Goal: Transaction & Acquisition: Purchase product/service

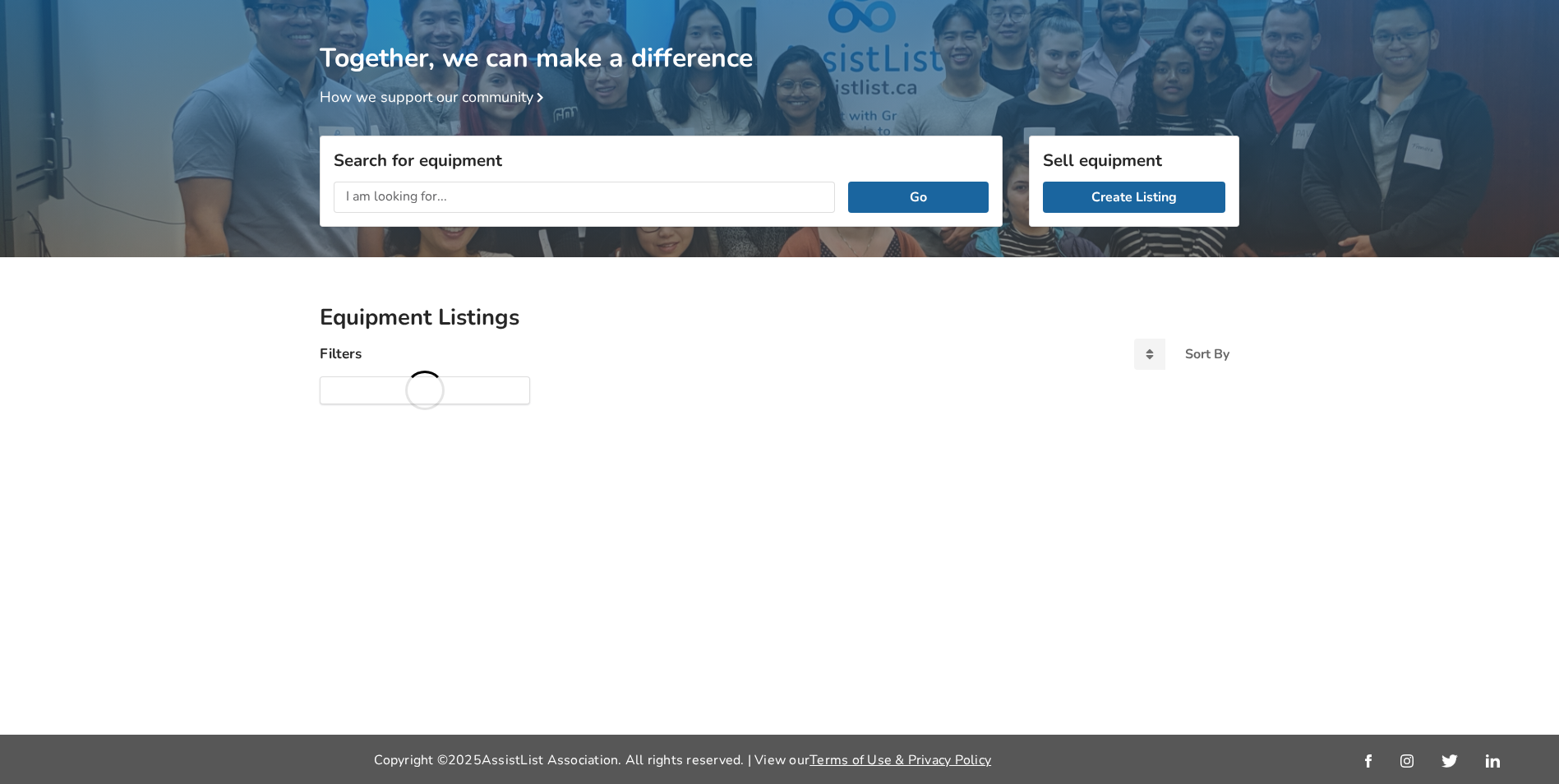
click at [445, 200] on input "text" at bounding box center [584, 197] width 502 height 31
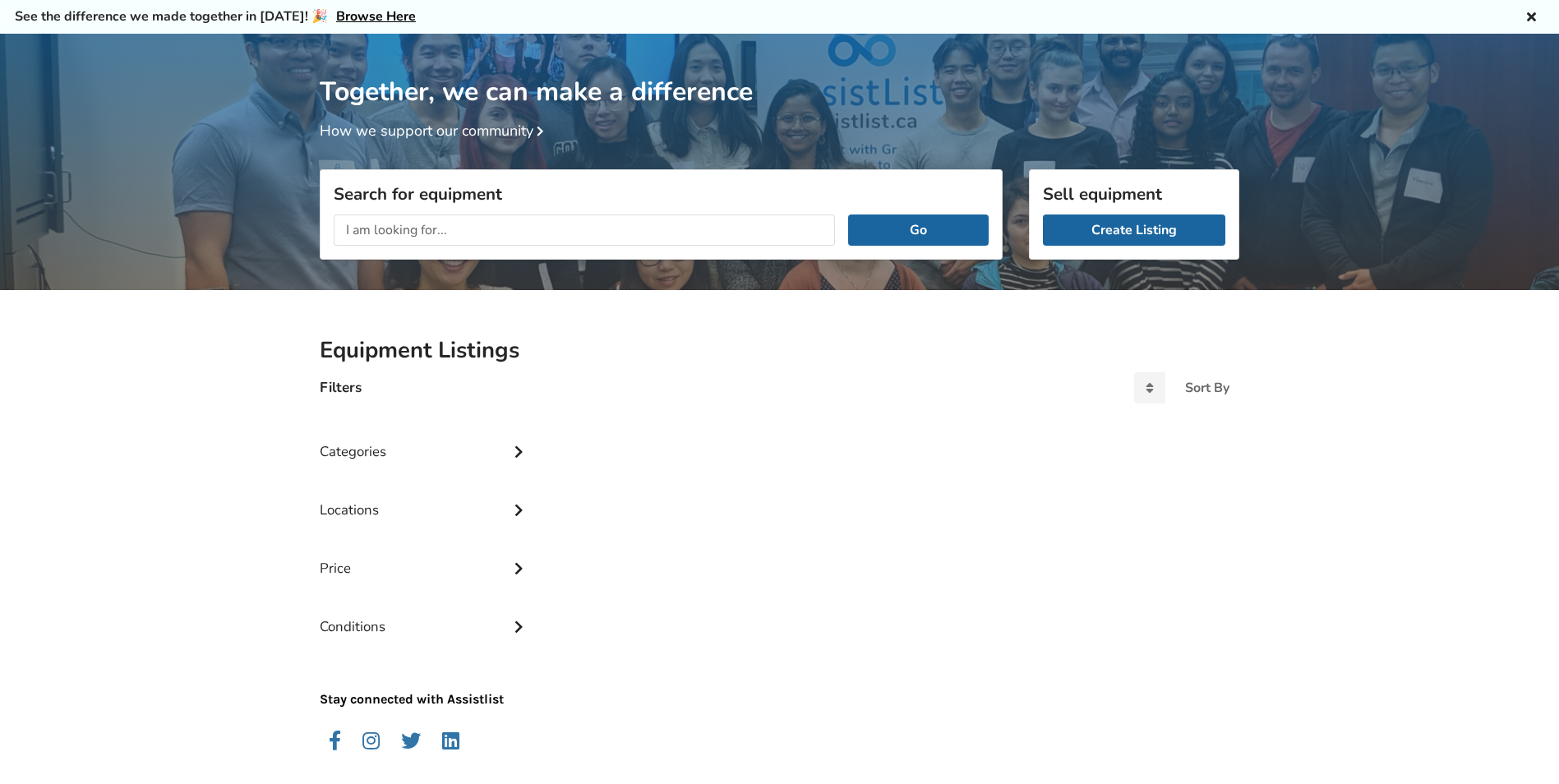
scroll to position [86, 0]
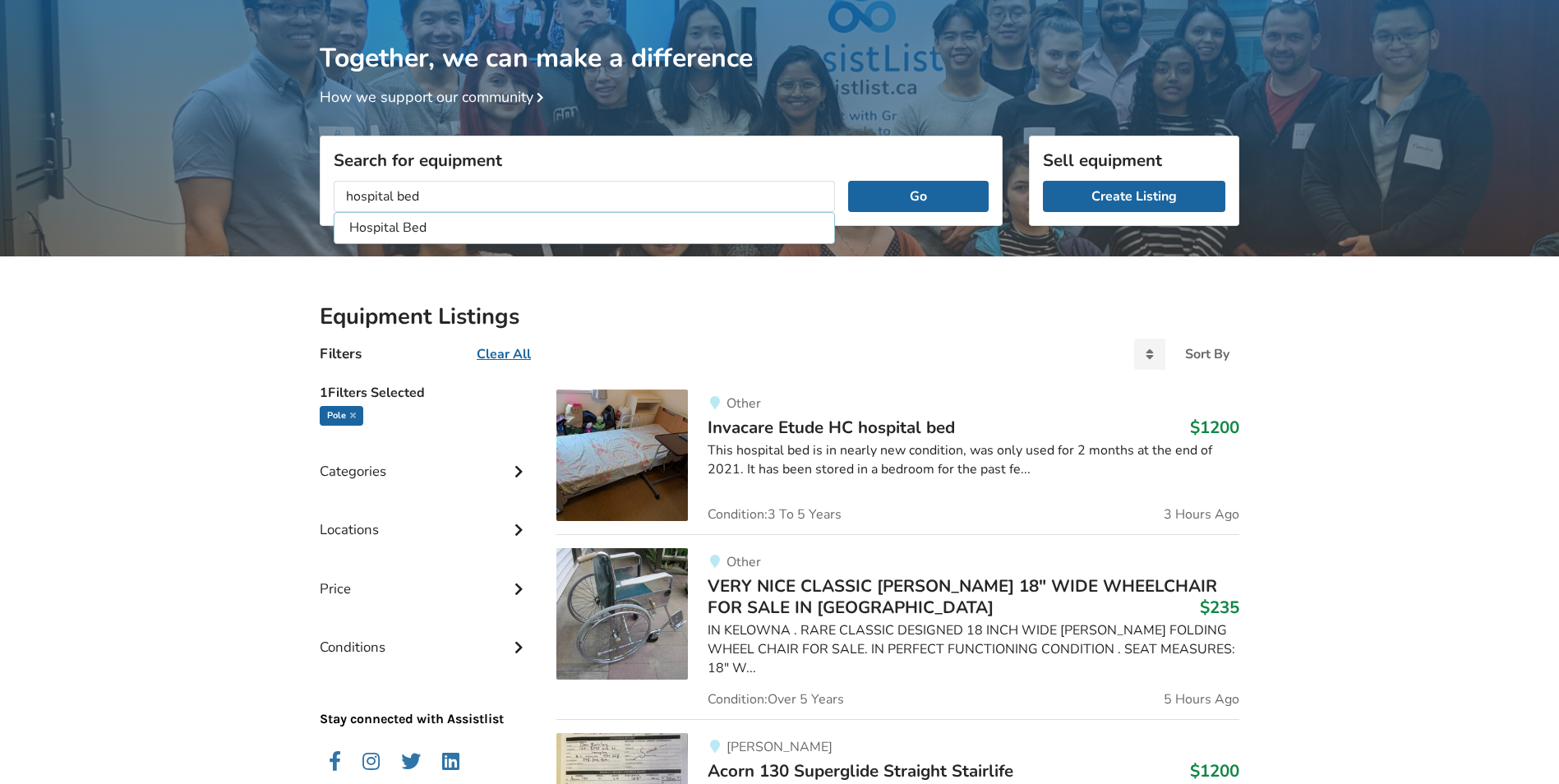
type input "hospital bed"
click at [849, 181] on button "Go" at bounding box center [918, 196] width 141 height 31
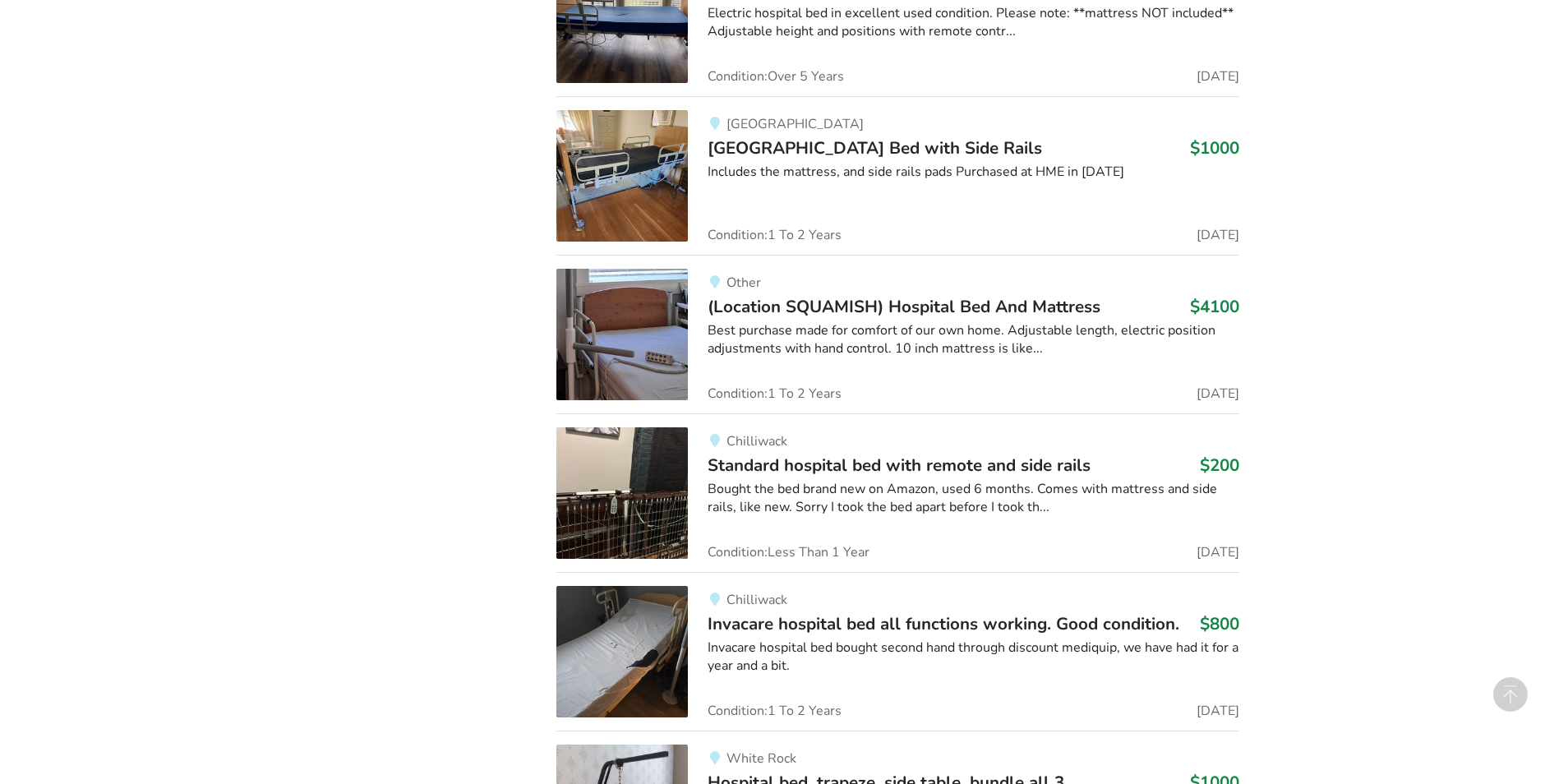
scroll to position [2456, 0]
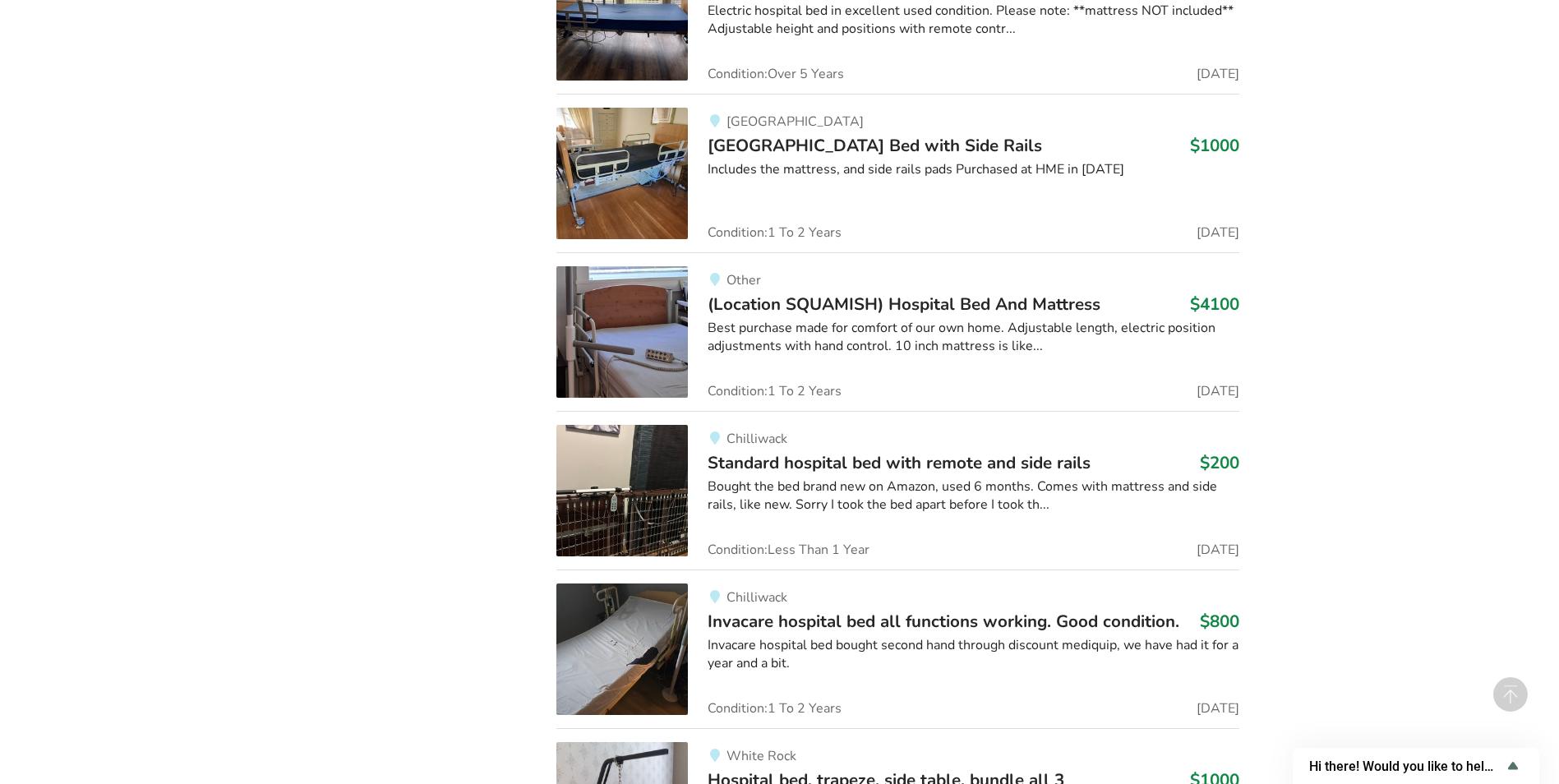
click at [842, 477] on div "Bought the bed brand new on Amazon, used 6 months. Comes with mattress and side…" at bounding box center [973, 495] width 532 height 38
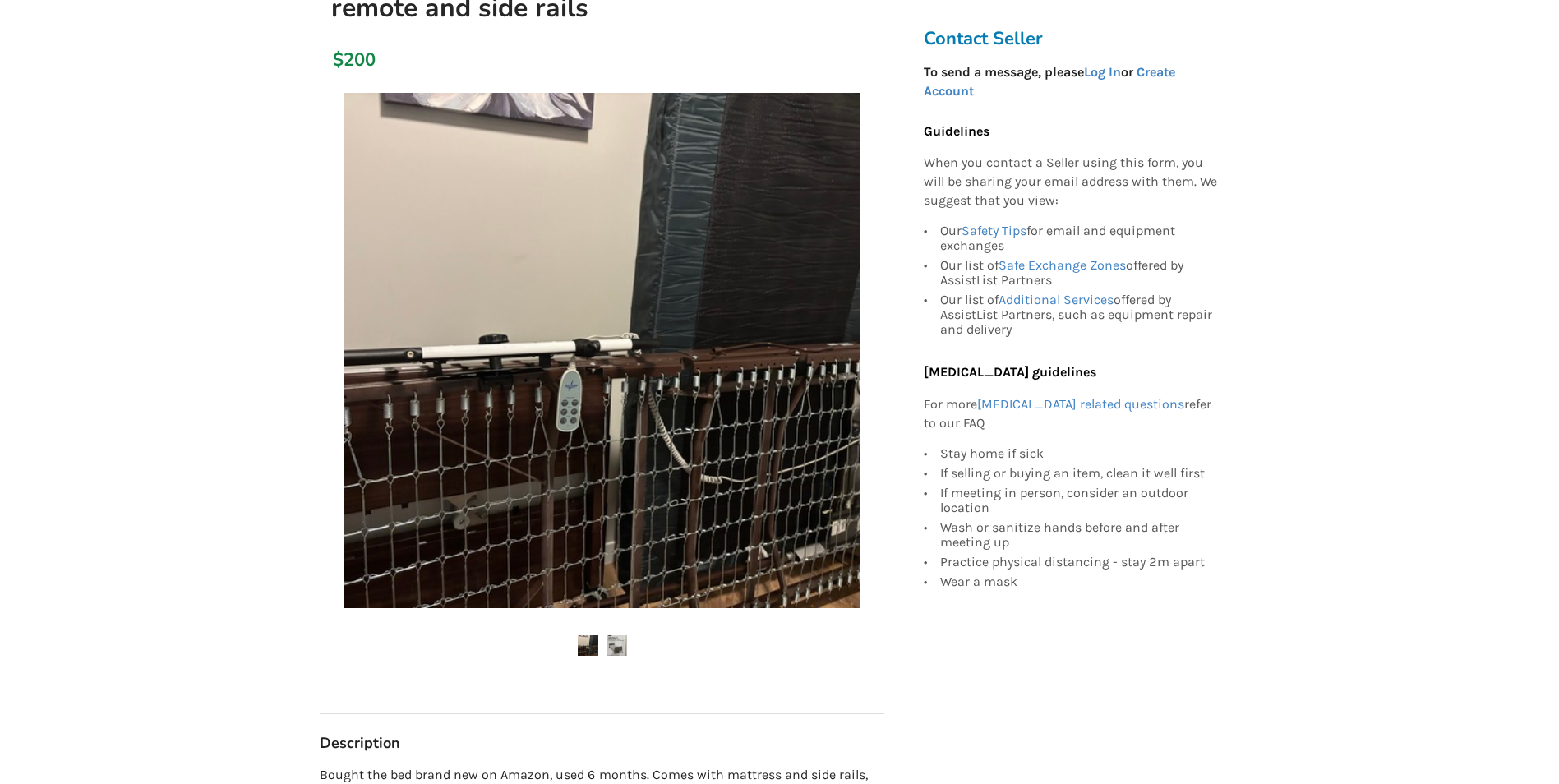
scroll to position [247, 0]
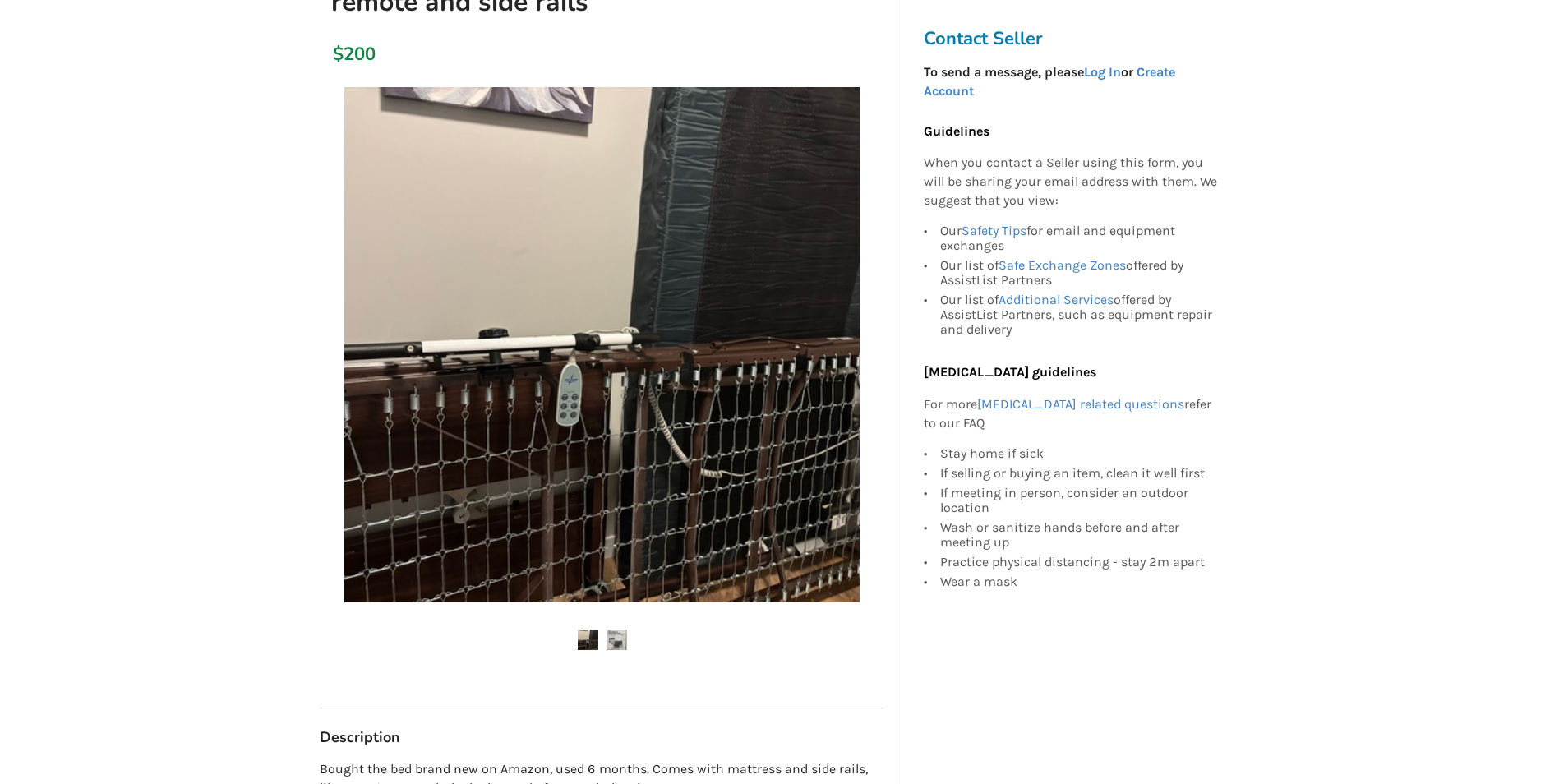
click at [612, 642] on img at bounding box center [616, 639] width 20 height 20
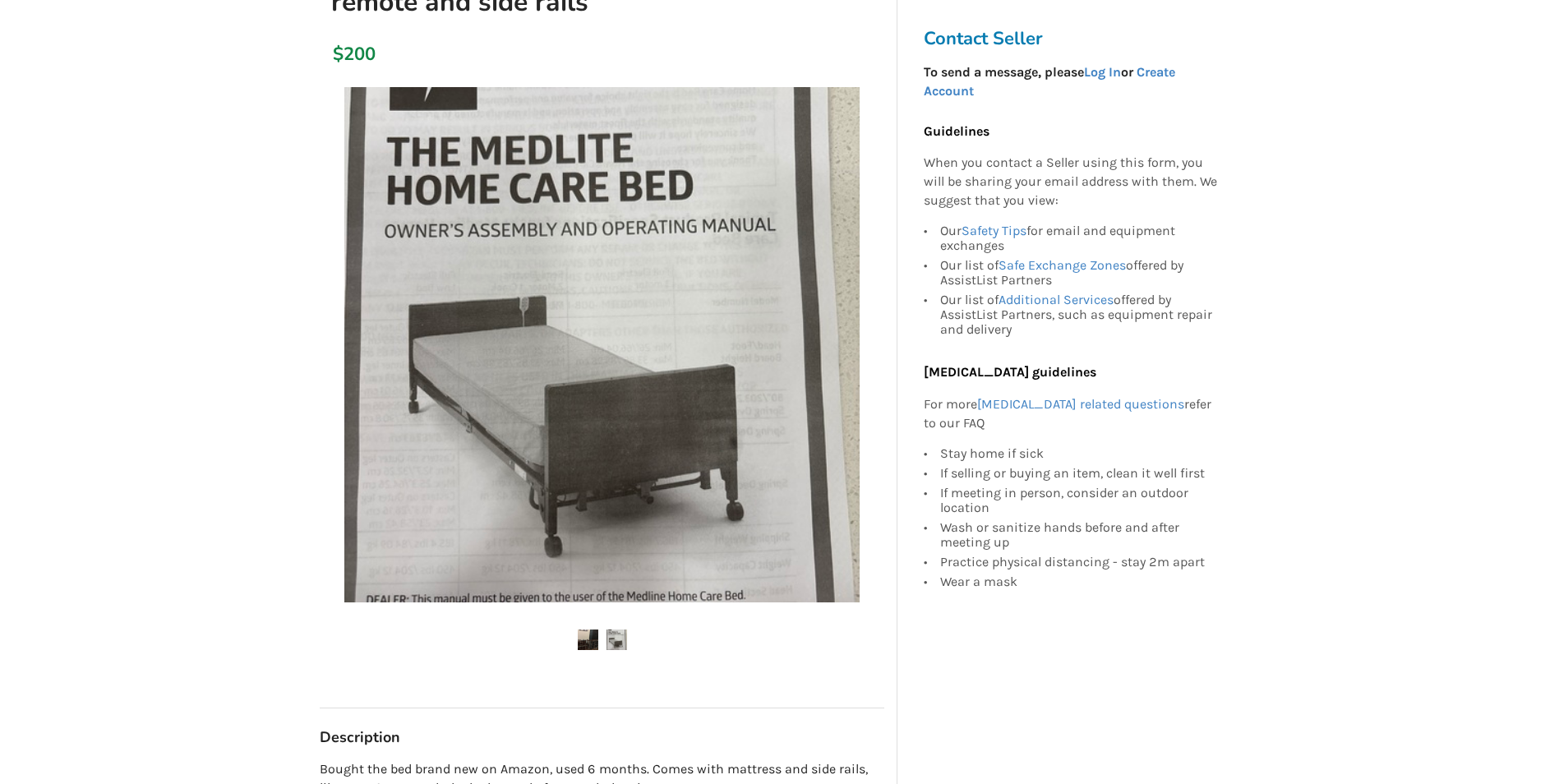
click at [582, 644] on img at bounding box center [588, 639] width 20 height 20
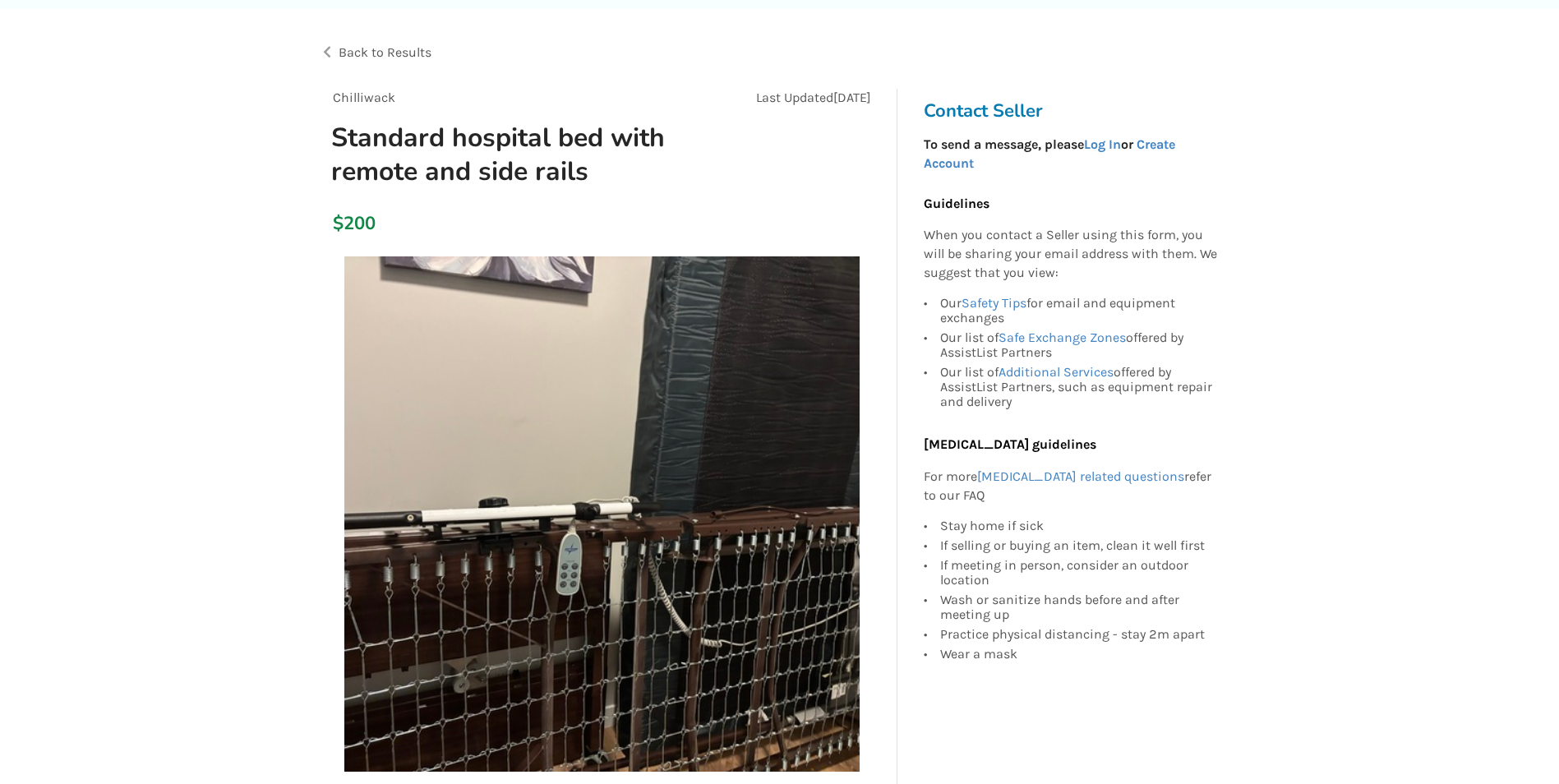
scroll to position [0, 0]
